Goal: Navigation & Orientation: Go to known website

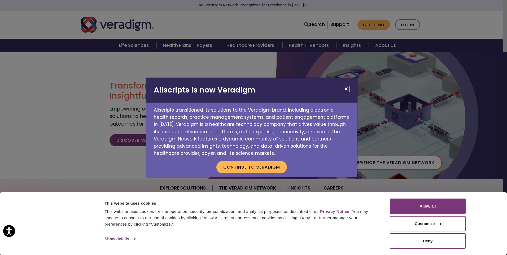
click at [346, 89] on button "Close" at bounding box center [346, 89] width 7 height 7
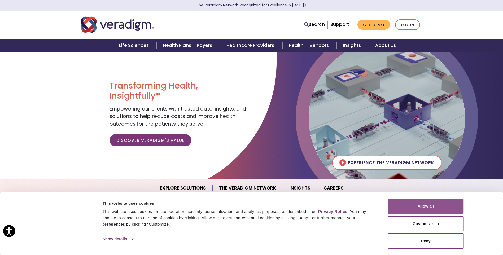
click at [417, 204] on button "Allow all" at bounding box center [426, 206] width 76 height 15
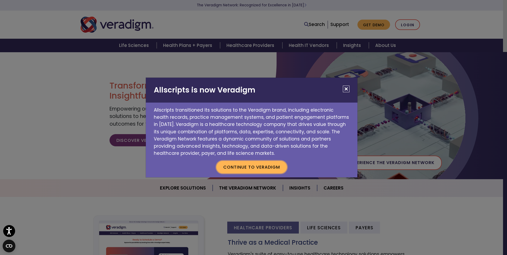
click at [276, 166] on button "Continue to Veradigm" at bounding box center [251, 167] width 71 height 12
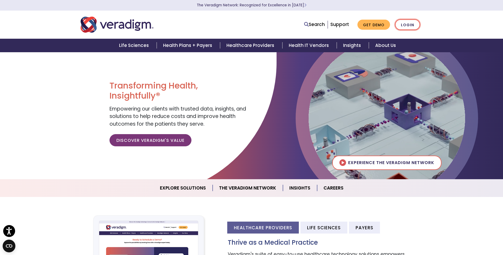
click at [405, 25] on link "Login" at bounding box center [407, 24] width 25 height 11
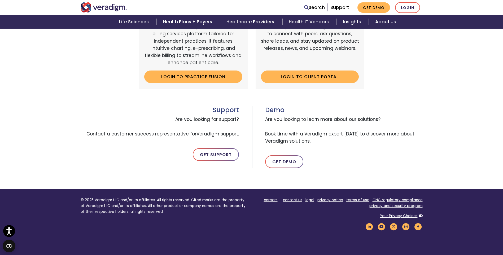
scroll to position [212, 0]
